Goal: Task Accomplishment & Management: Use online tool/utility

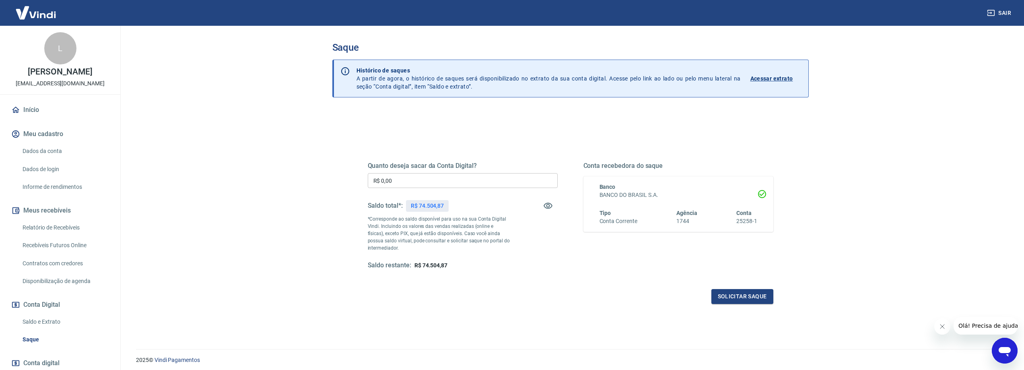
click at [448, 187] on input "R$ 0,00" at bounding box center [463, 180] width 190 height 15
type input "R$ 45.000,00"
click at [748, 297] on button "Solicitar saque" at bounding box center [743, 296] width 62 height 15
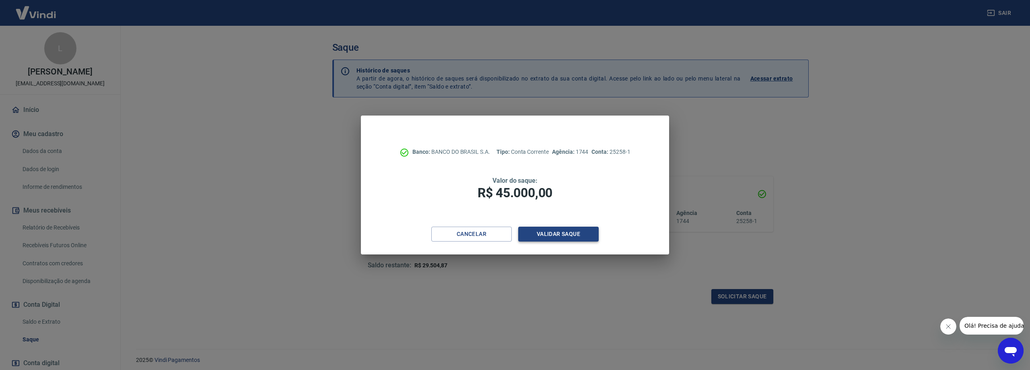
click at [555, 235] on button "Validar saque" at bounding box center [558, 234] width 81 height 15
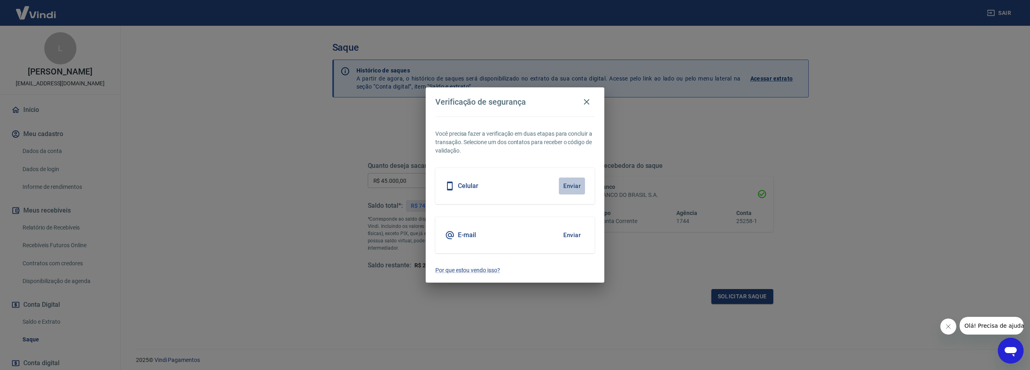
click at [572, 183] on button "Enviar" at bounding box center [572, 186] width 26 height 17
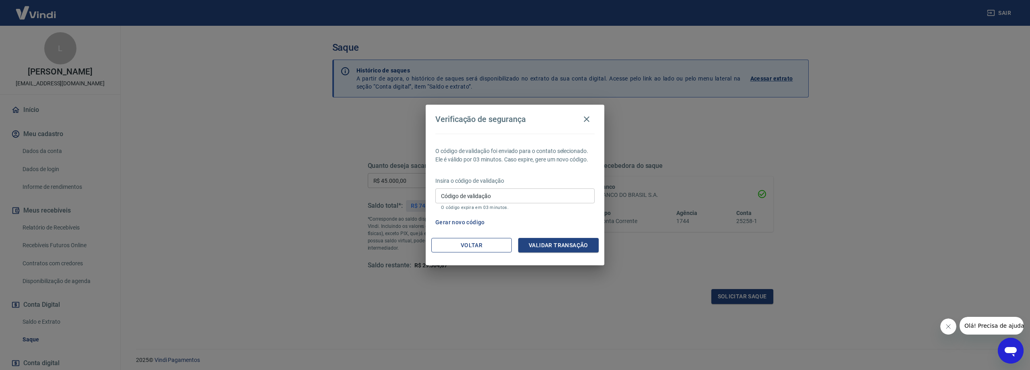
click at [456, 246] on button "Voltar" at bounding box center [472, 245] width 81 height 15
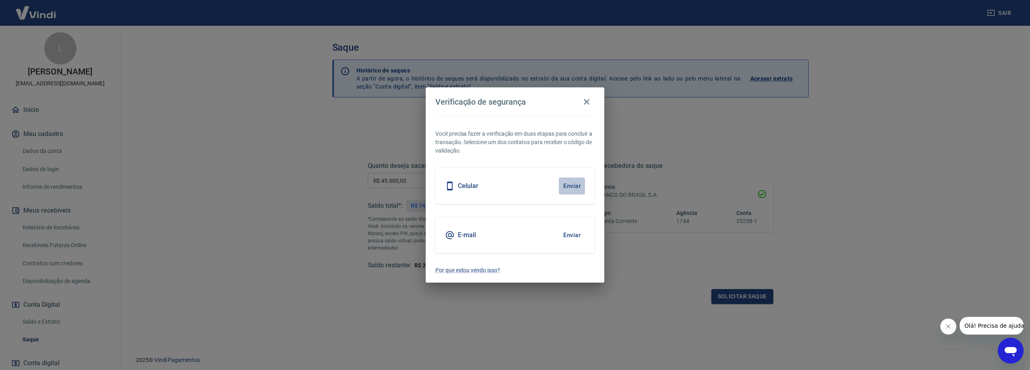
click at [584, 185] on button "Enviar" at bounding box center [572, 186] width 26 height 17
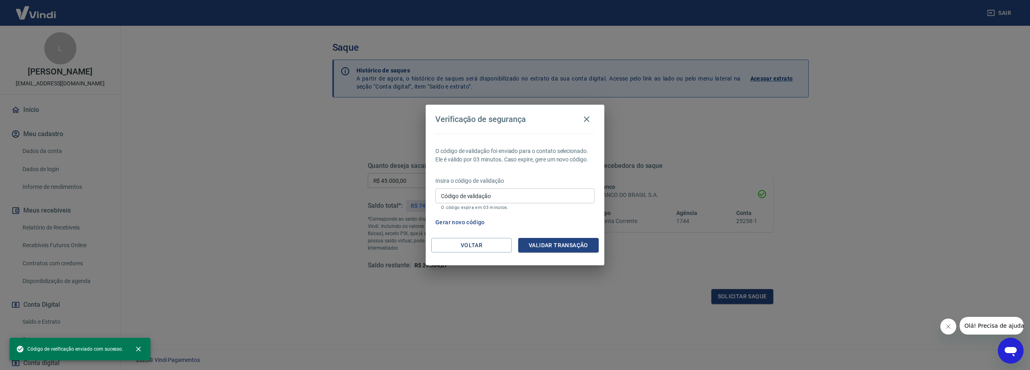
click at [501, 192] on input "Código de validação" at bounding box center [515, 195] width 159 height 15
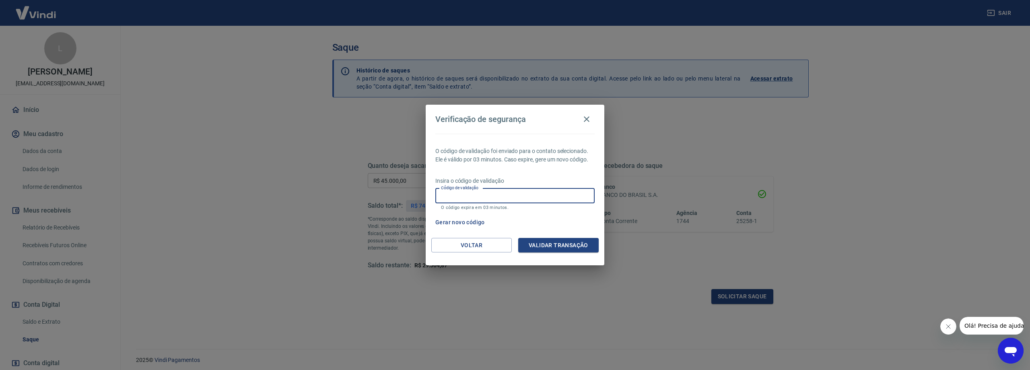
click at [580, 224] on div "Gerar novo código" at bounding box center [513, 222] width 163 height 15
click at [487, 238] on button "Voltar" at bounding box center [472, 245] width 81 height 15
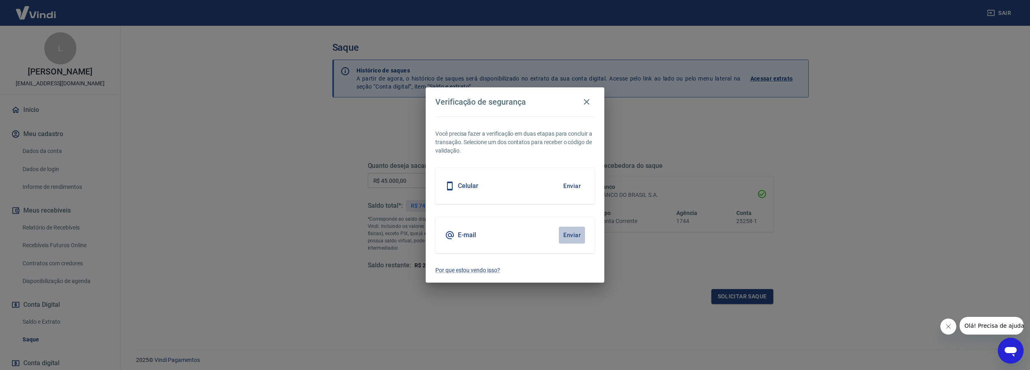
click at [575, 233] on button "Enviar" at bounding box center [572, 235] width 26 height 17
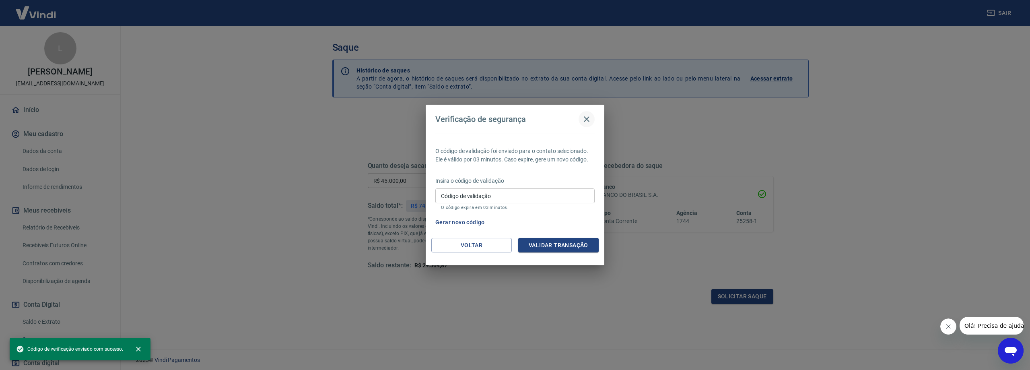
click at [584, 120] on icon "button" at bounding box center [587, 119] width 10 height 10
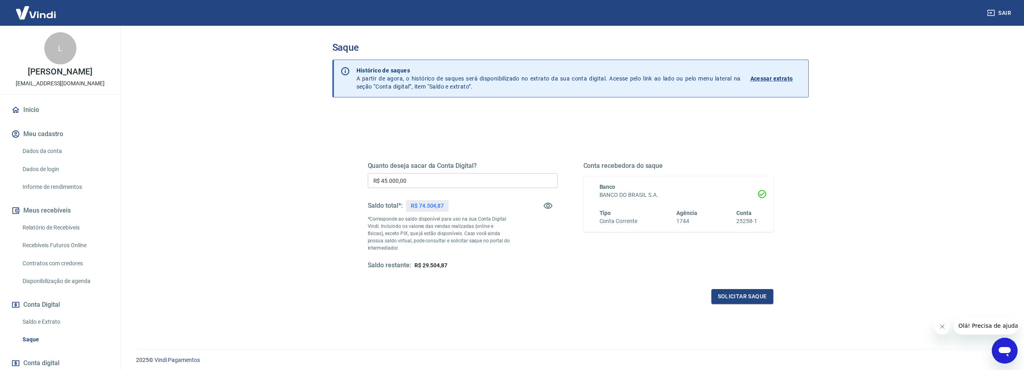
click at [39, 19] on img at bounding box center [36, 12] width 52 height 25
